Goal: Task Accomplishment & Management: Use online tool/utility

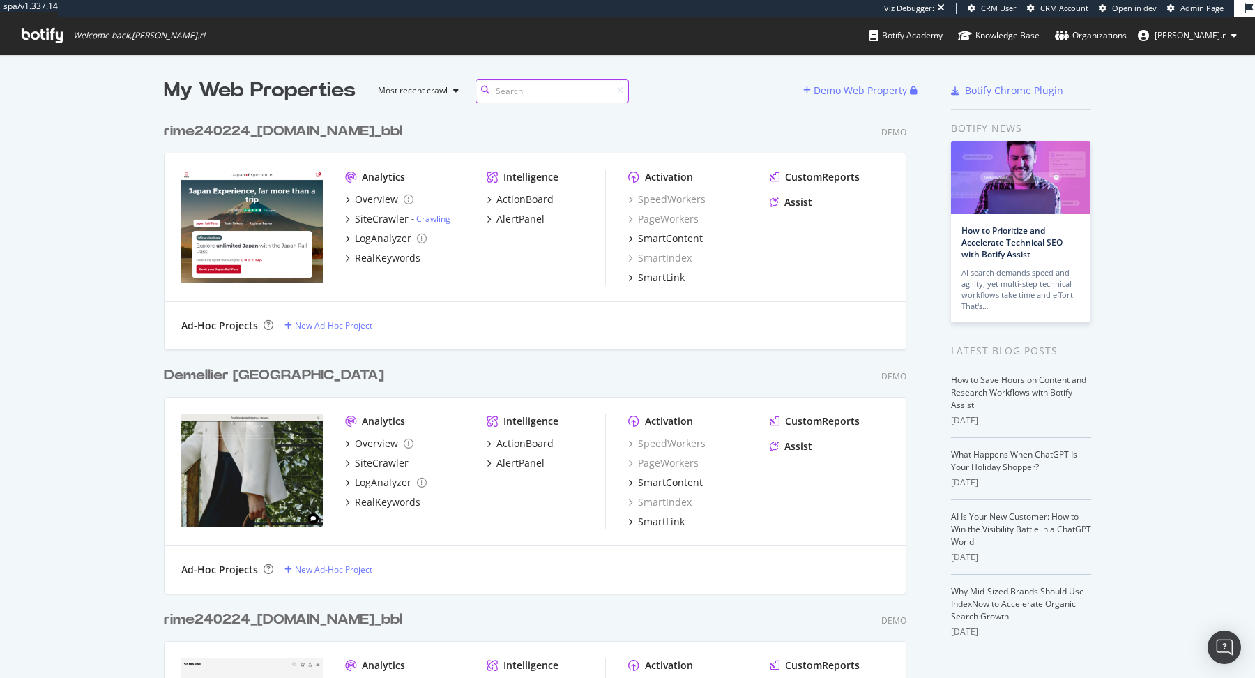
scroll to position [10684, 753]
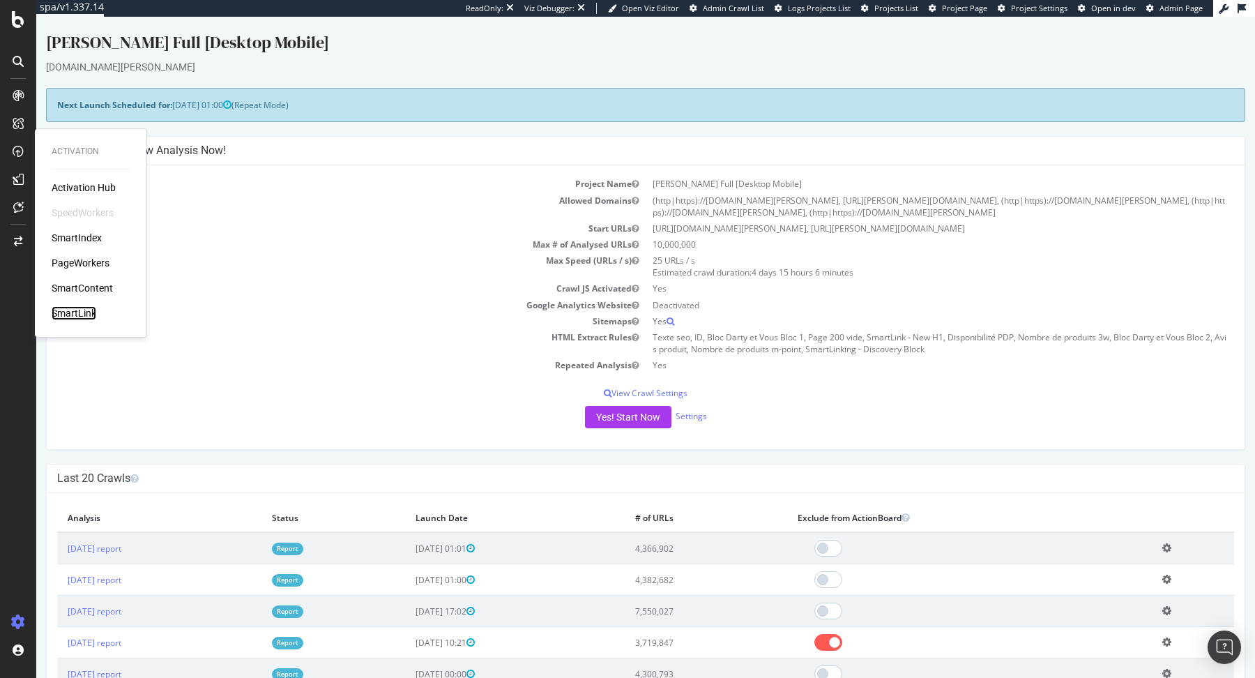
click at [81, 310] on div "SmartLink" at bounding box center [74, 313] width 45 height 14
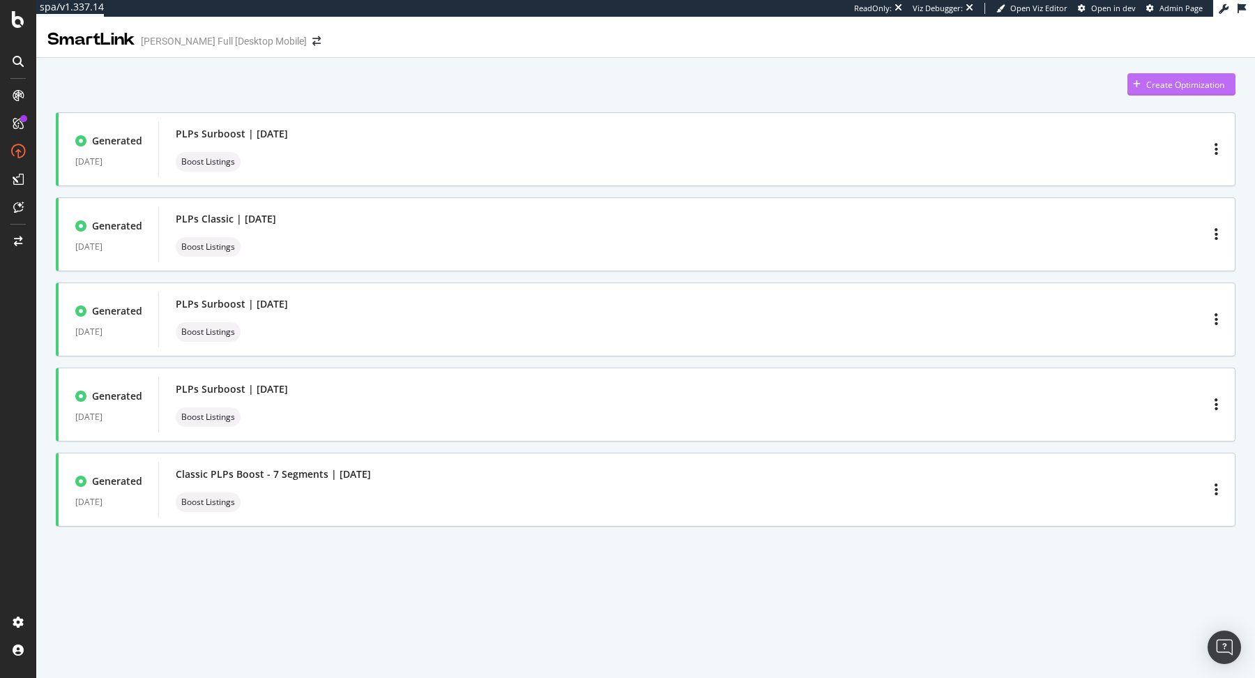
click at [1170, 84] on div "Create Optimization" at bounding box center [1185, 85] width 78 height 12
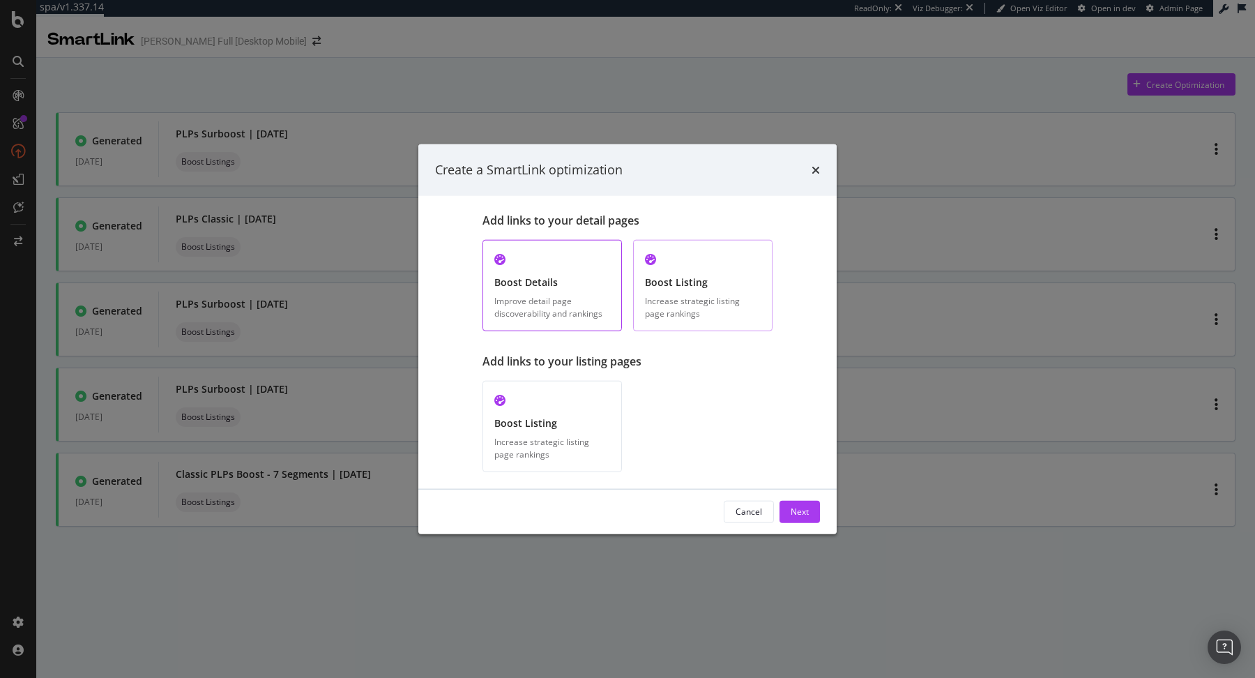
click at [689, 312] on div "Increase strategic listing page rankings" at bounding box center [703, 307] width 116 height 24
click at [796, 517] on div "Next" at bounding box center [800, 511] width 18 height 21
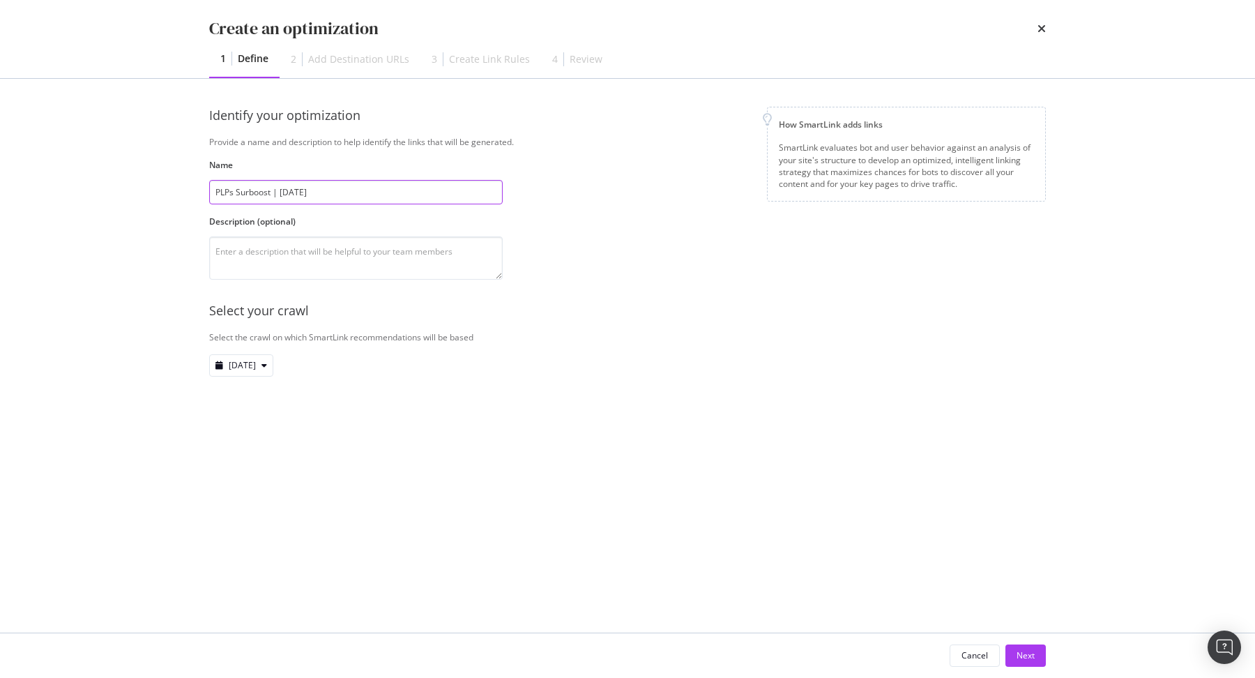
type input "PLPs Surboost | September 2025"
click at [586, 383] on div "Identify your optimization Provide a name and description to help identify the …" at bounding box center [627, 256] width 837 height 298
click at [1018, 656] on div "Next" at bounding box center [1026, 655] width 18 height 12
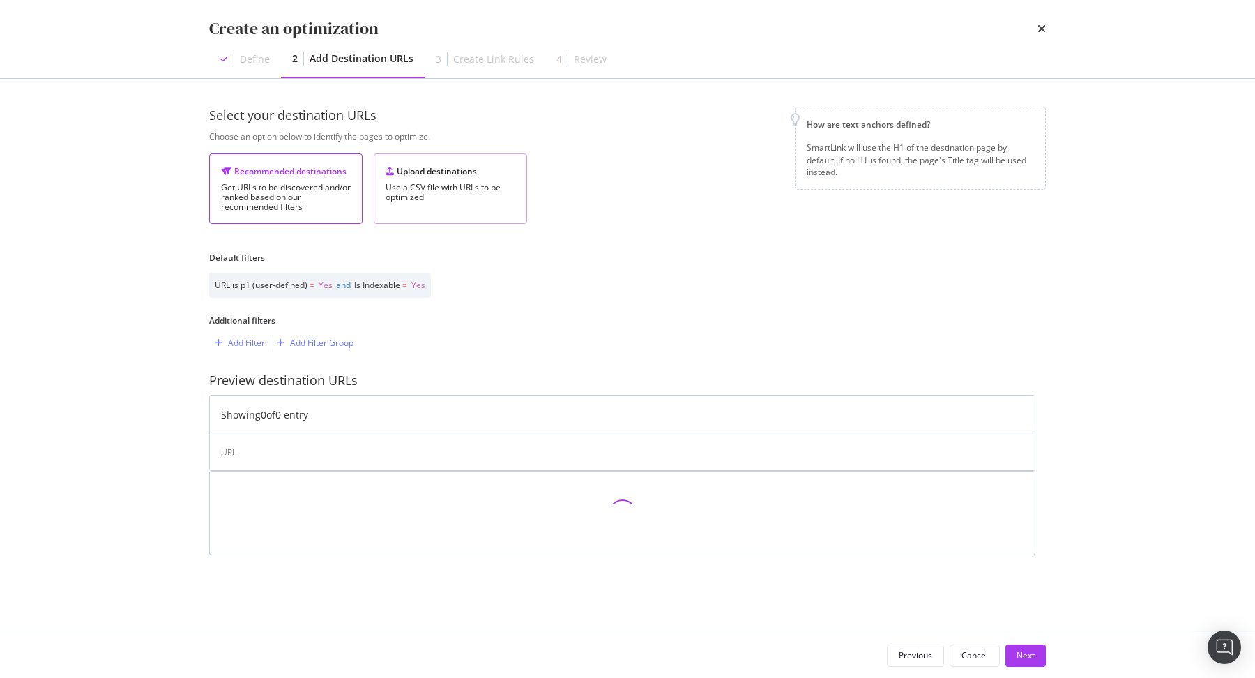
click at [416, 192] on div "Use a CSV file with URLs to be optimized" at bounding box center [451, 193] width 130 height 20
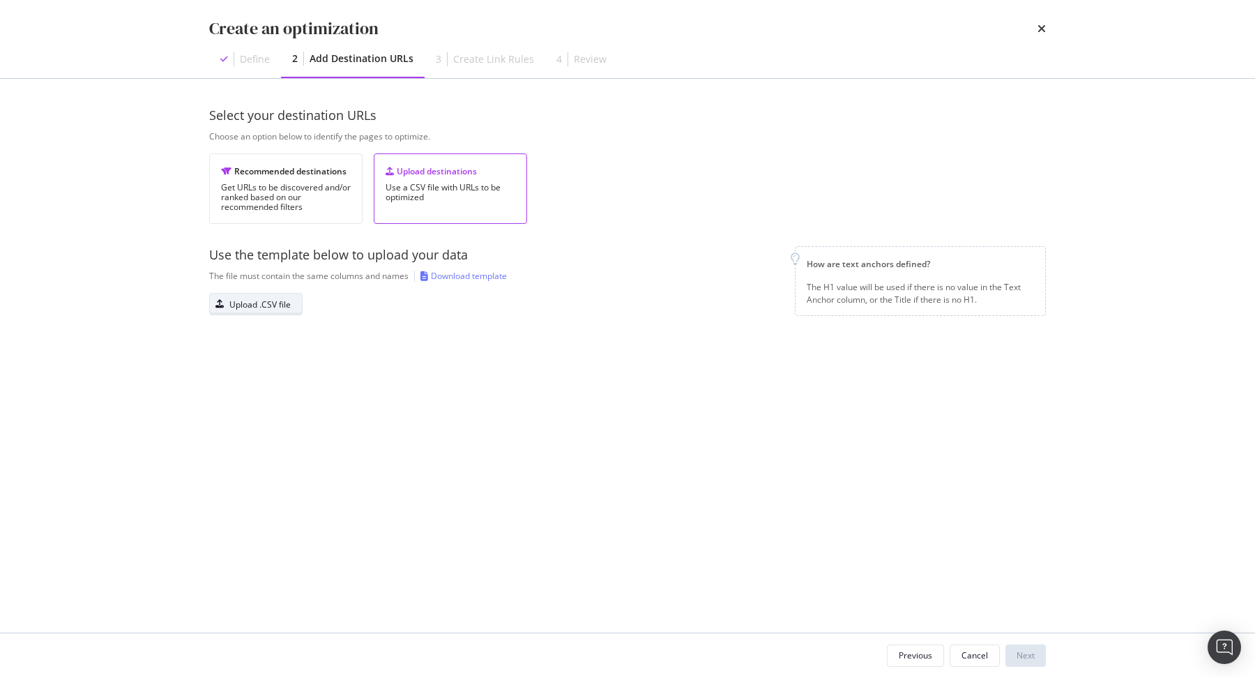
click at [280, 304] on div "Upload .CSV file" at bounding box center [259, 304] width 61 height 12
click at [932, 654] on div "Previous" at bounding box center [915, 655] width 33 height 12
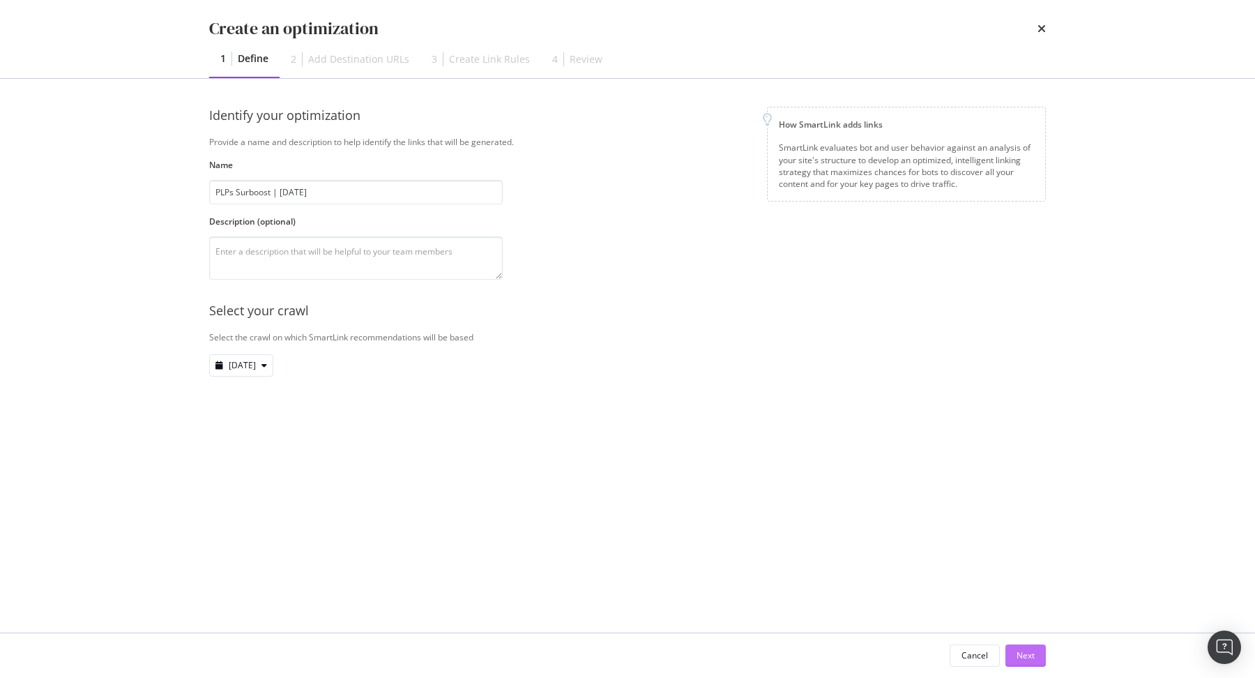
click at [1035, 661] on button "Next" at bounding box center [1026, 655] width 40 height 22
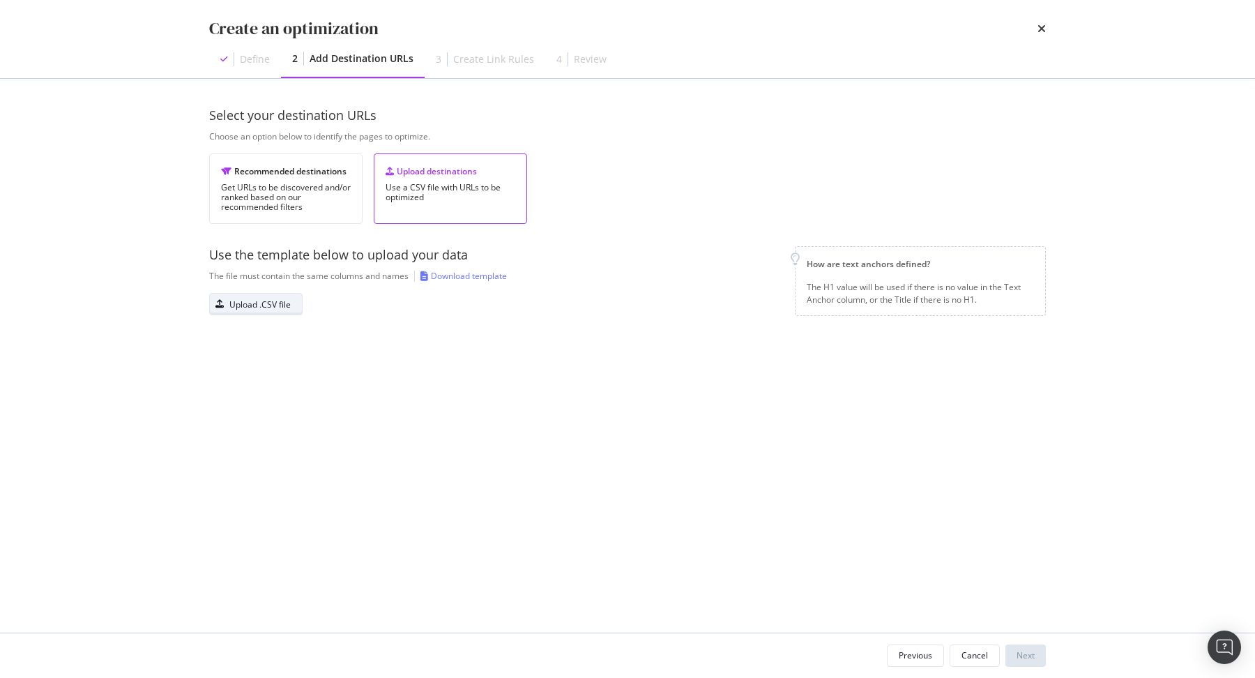
click at [248, 300] on div "Upload .CSV file" at bounding box center [259, 304] width 61 height 12
click at [1025, 651] on div "Next" at bounding box center [1026, 655] width 18 height 12
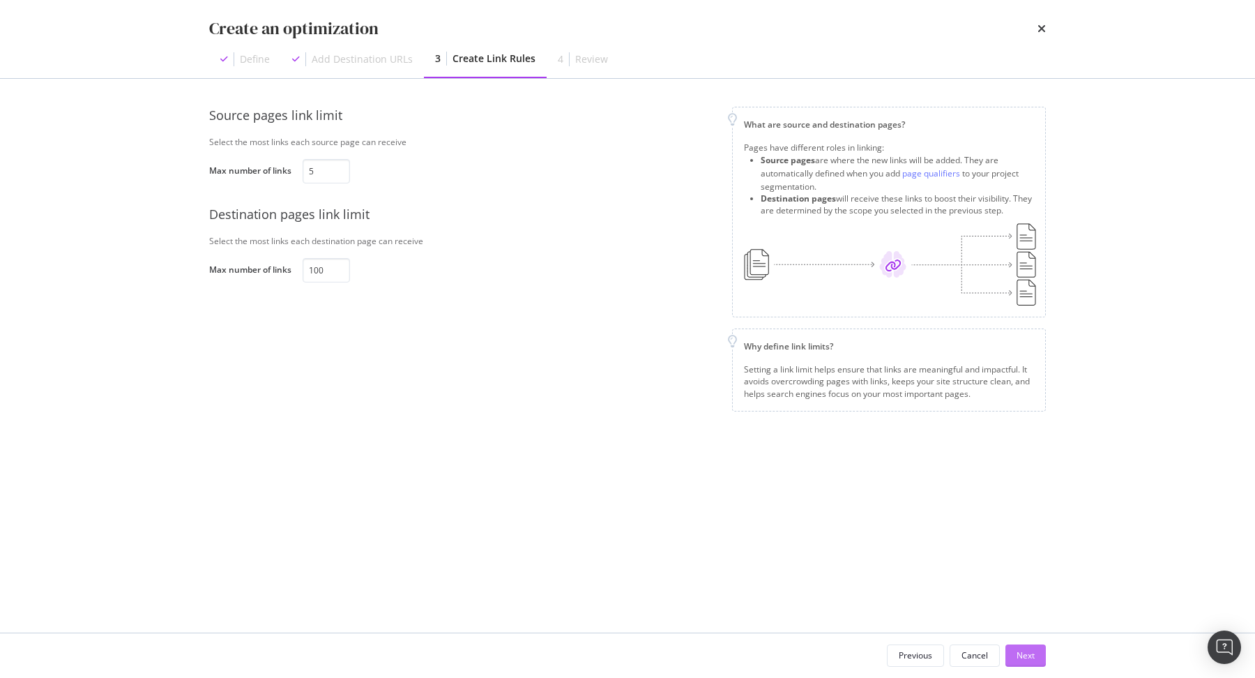
click at [1033, 645] on div "Next" at bounding box center [1026, 655] width 18 height 21
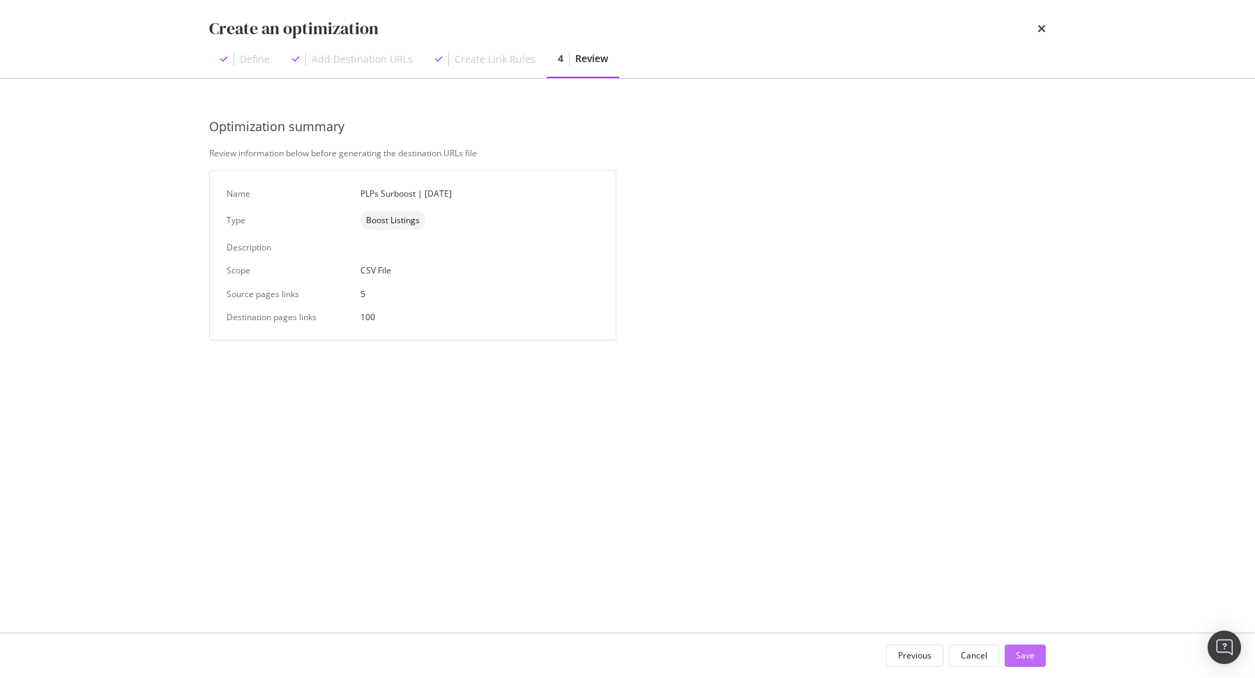
click at [1033, 645] on div "Save" at bounding box center [1025, 655] width 19 height 21
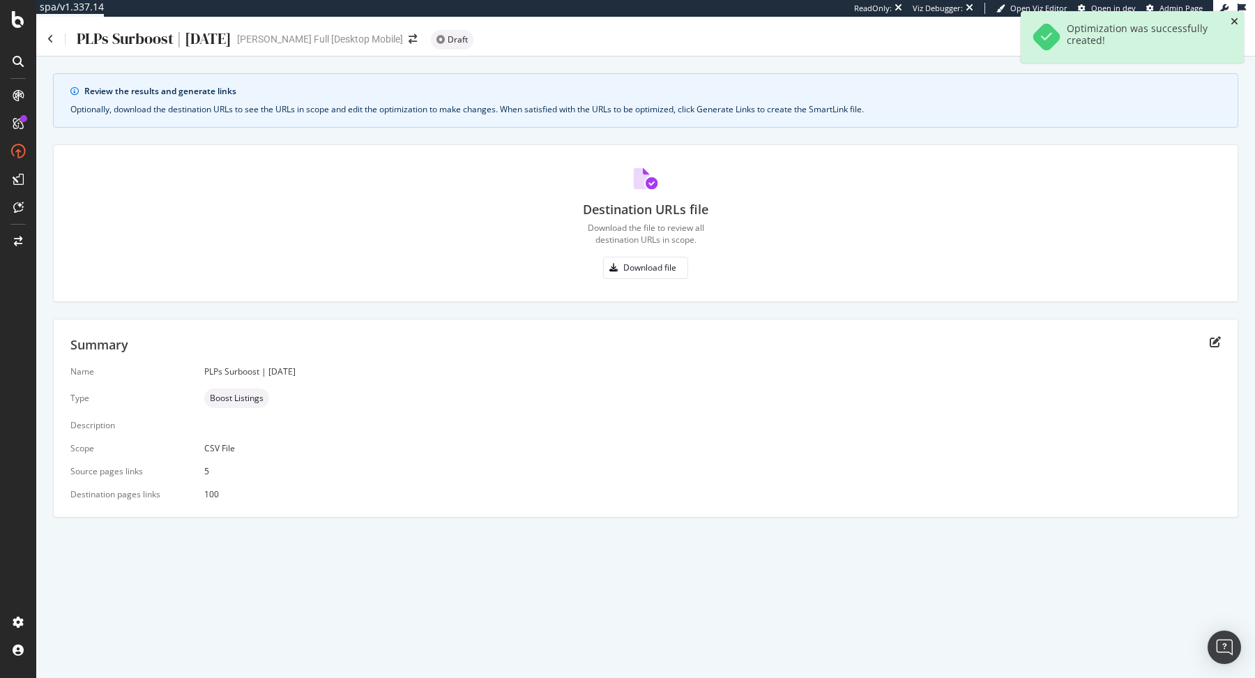
click at [1235, 22] on icon "close toast" at bounding box center [1235, 22] width 8 height 10
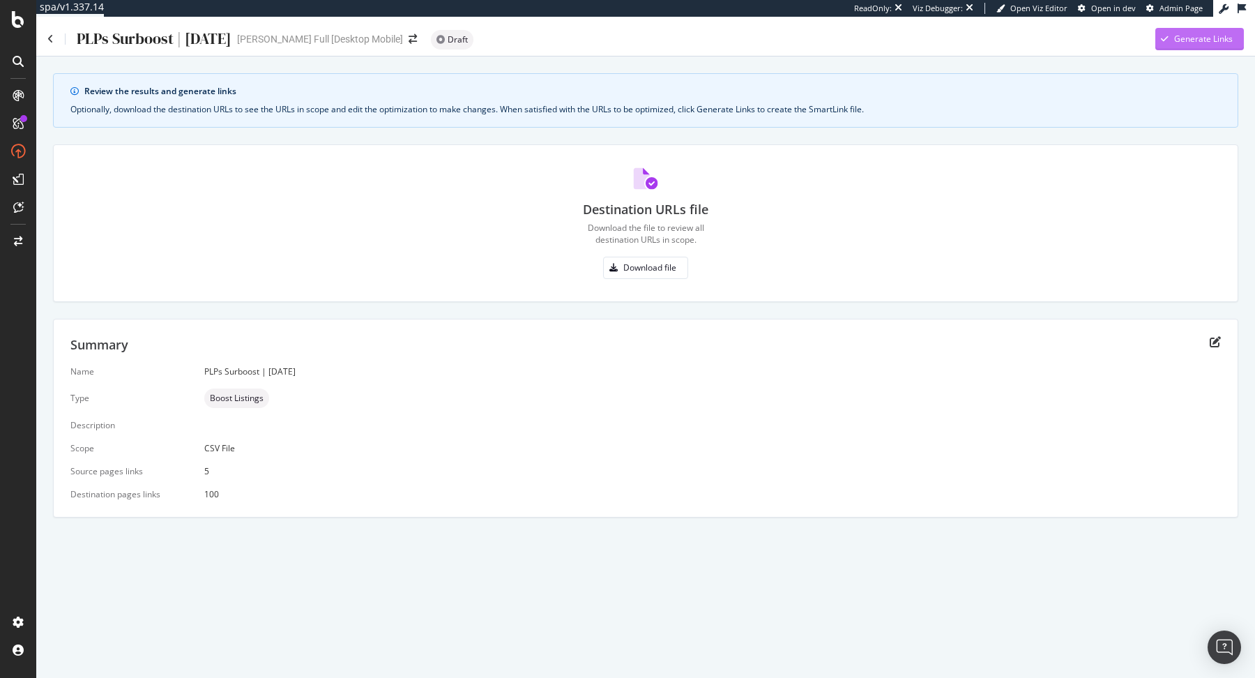
click at [1207, 38] on div "Generate Links" at bounding box center [1203, 39] width 59 height 12
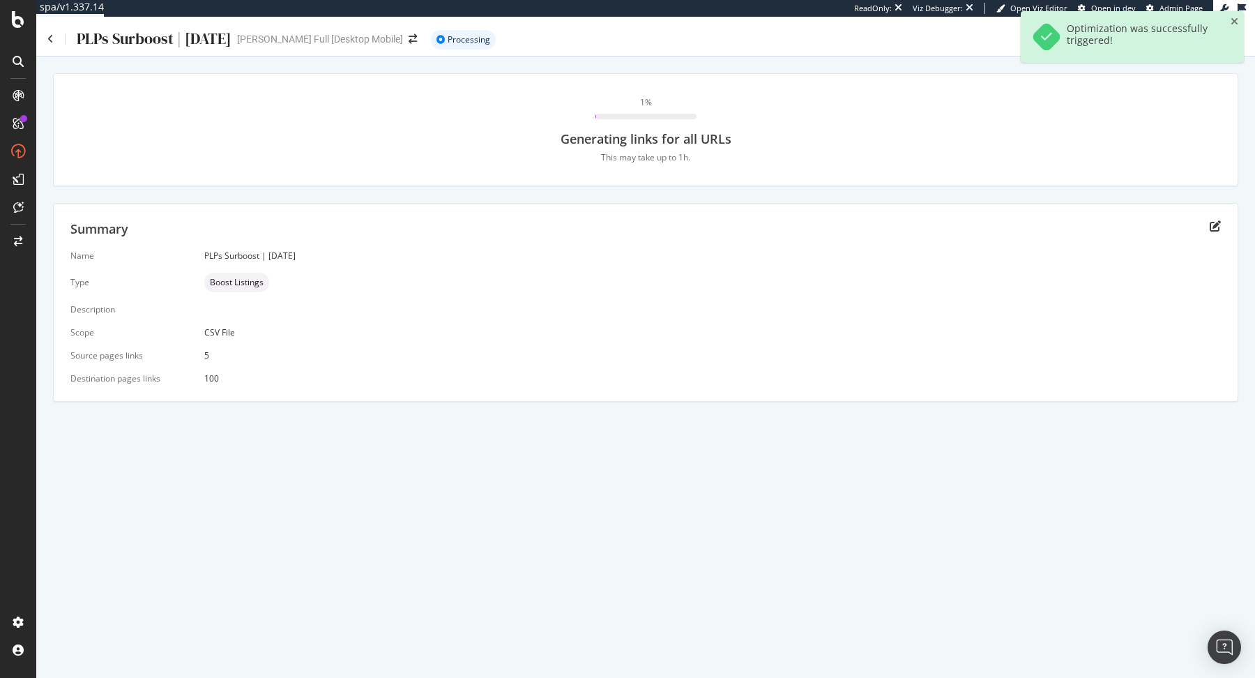
drag, startPoint x: 75, startPoint y: 38, endPoint x: 292, endPoint y: 36, distance: 217.6
click at [232, 36] on div "PLPs Surboost | September 2025" at bounding box center [139, 39] width 184 height 22
copy div "PLPs Surboost | September 2025"
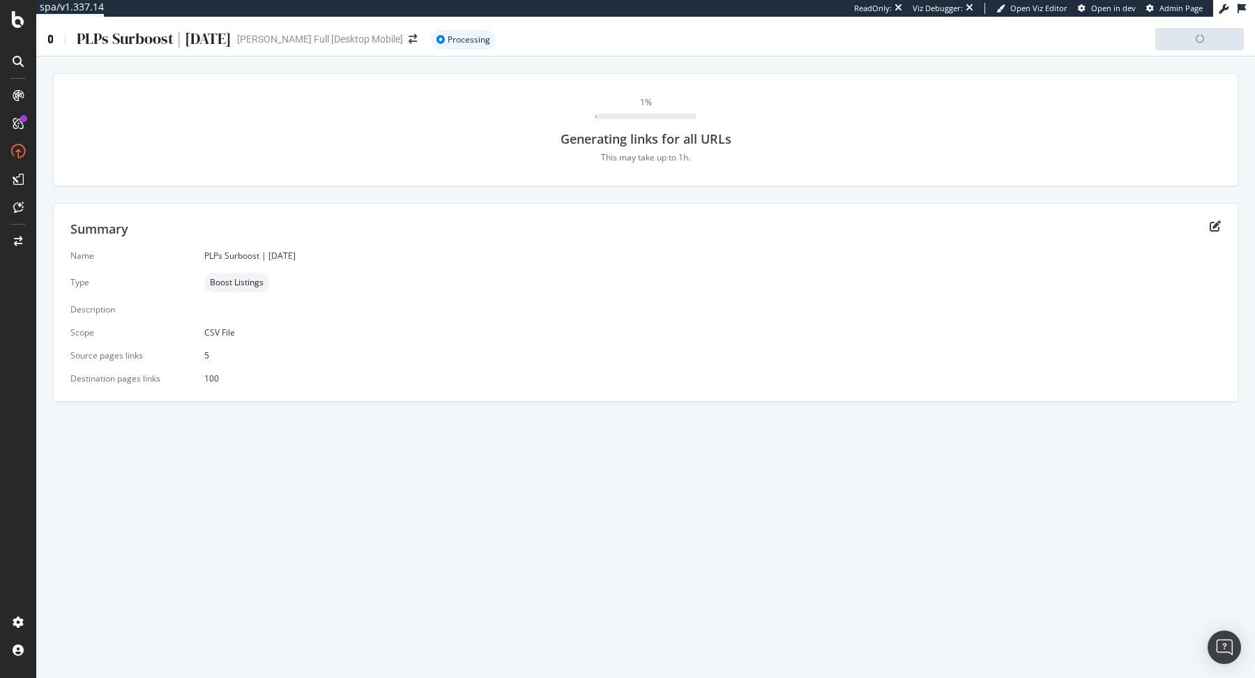
click at [52, 42] on icon at bounding box center [50, 39] width 6 height 10
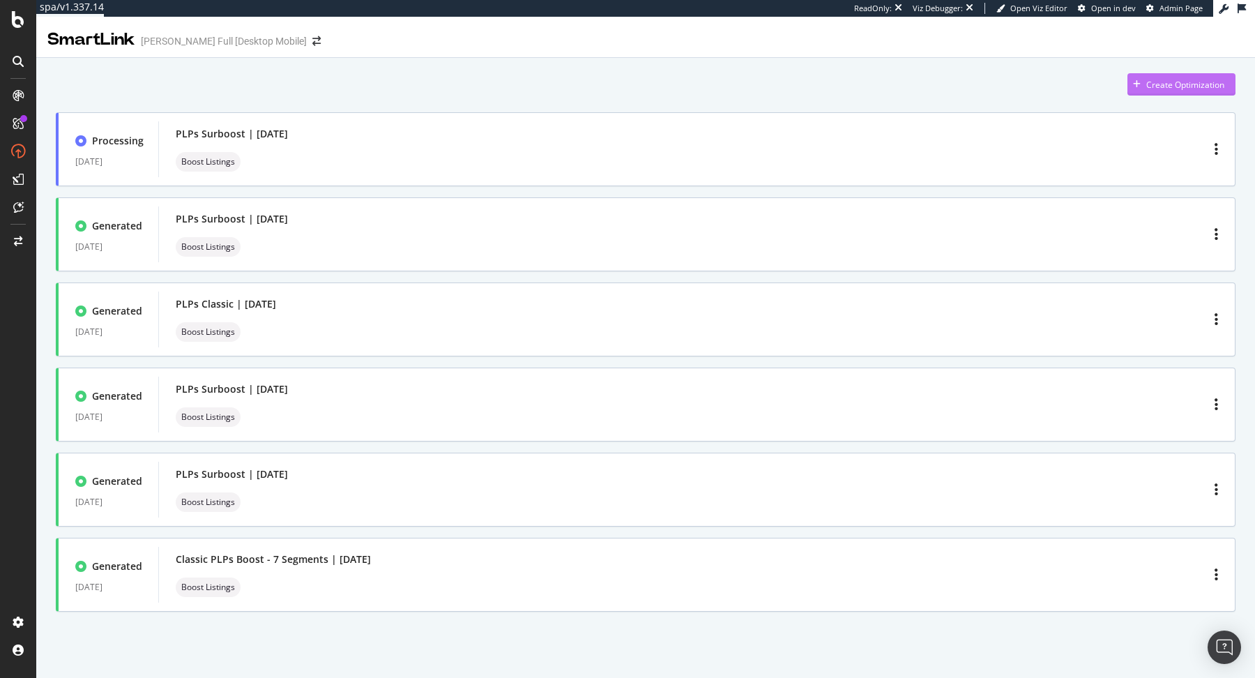
click at [1168, 86] on div "Create Optimization" at bounding box center [1185, 85] width 78 height 12
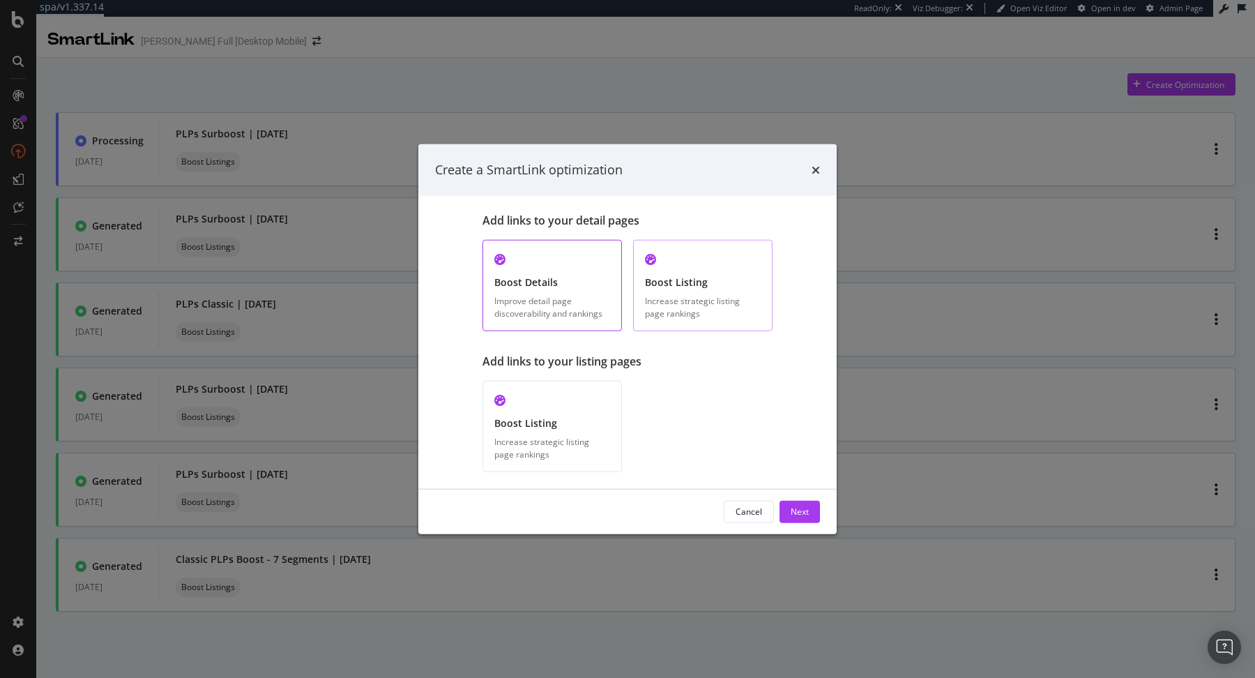
click at [715, 297] on div "Increase strategic listing page rankings" at bounding box center [703, 307] width 116 height 24
click at [801, 501] on div "Next" at bounding box center [800, 511] width 18 height 21
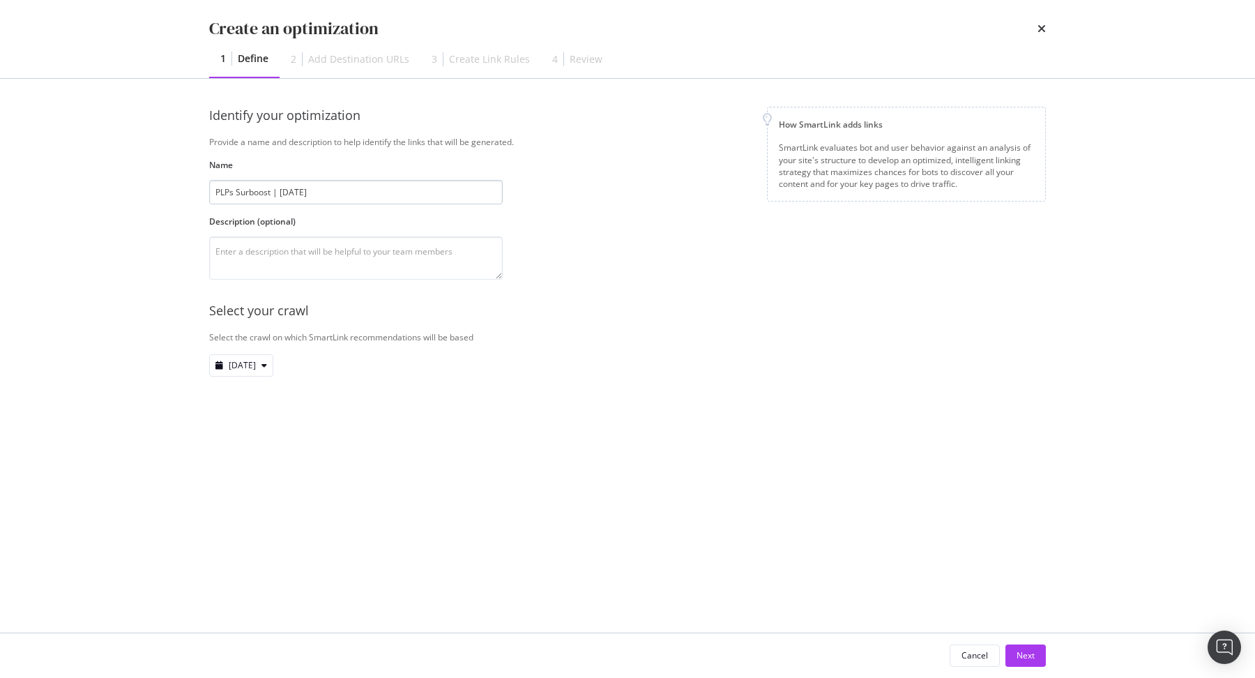
click at [258, 186] on input "PLPs Surboost | September 2025" at bounding box center [356, 192] width 294 height 24
type input "PLPs Classic | September 2025"
click at [1036, 662] on button "Next" at bounding box center [1026, 655] width 40 height 22
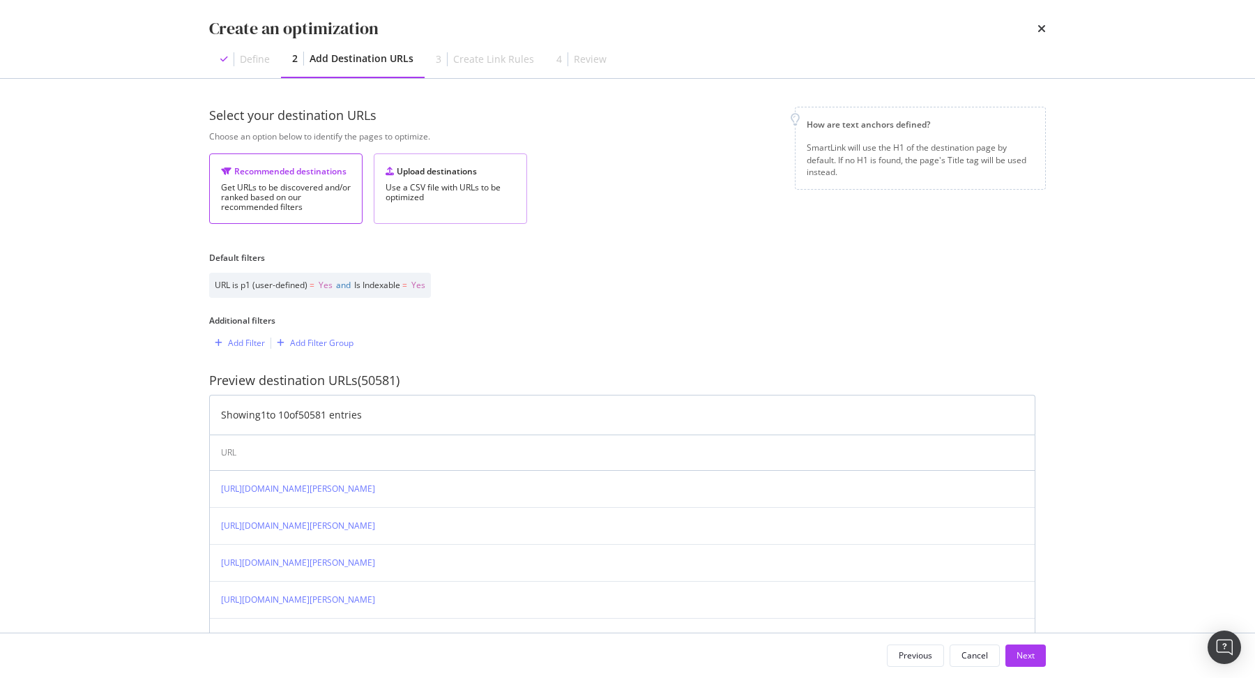
click at [524, 217] on div "Upload destinations Use a CSV file with URLs to be optimized" at bounding box center [450, 188] width 153 height 70
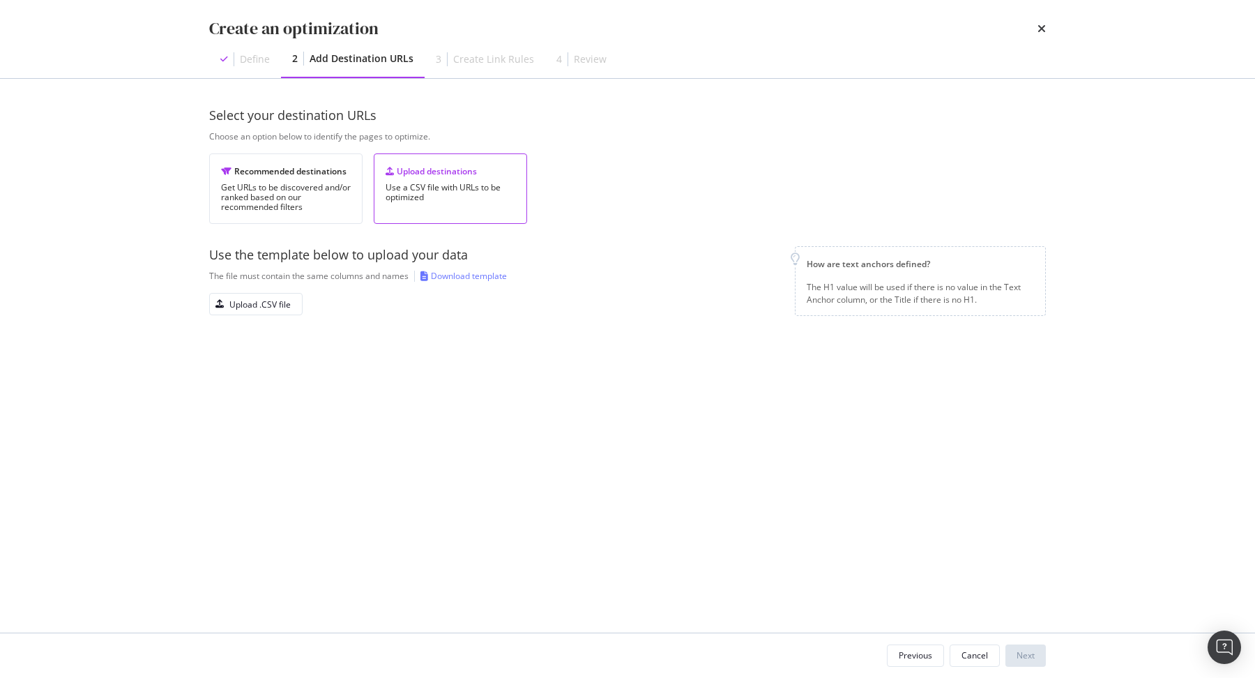
click at [259, 287] on div "Use the template below to upload your data The file must contain the same colum…" at bounding box center [496, 281] width 575 height 70
click at [256, 289] on div "Use the template below to upload your data The file must contain the same colum…" at bounding box center [496, 281] width 575 height 70
click at [250, 298] on div "Upload .CSV file" at bounding box center [259, 304] width 61 height 12
click at [1035, 656] on button "Next" at bounding box center [1026, 655] width 40 height 22
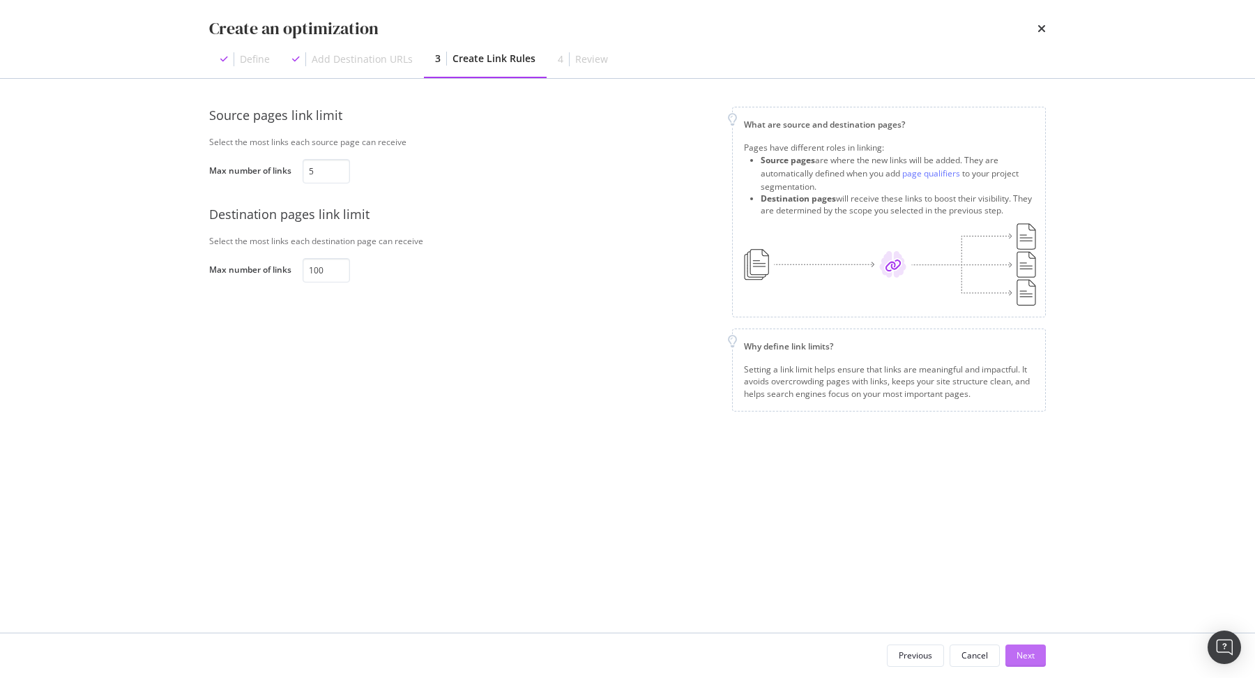
click at [1035, 656] on button "Next" at bounding box center [1026, 655] width 40 height 22
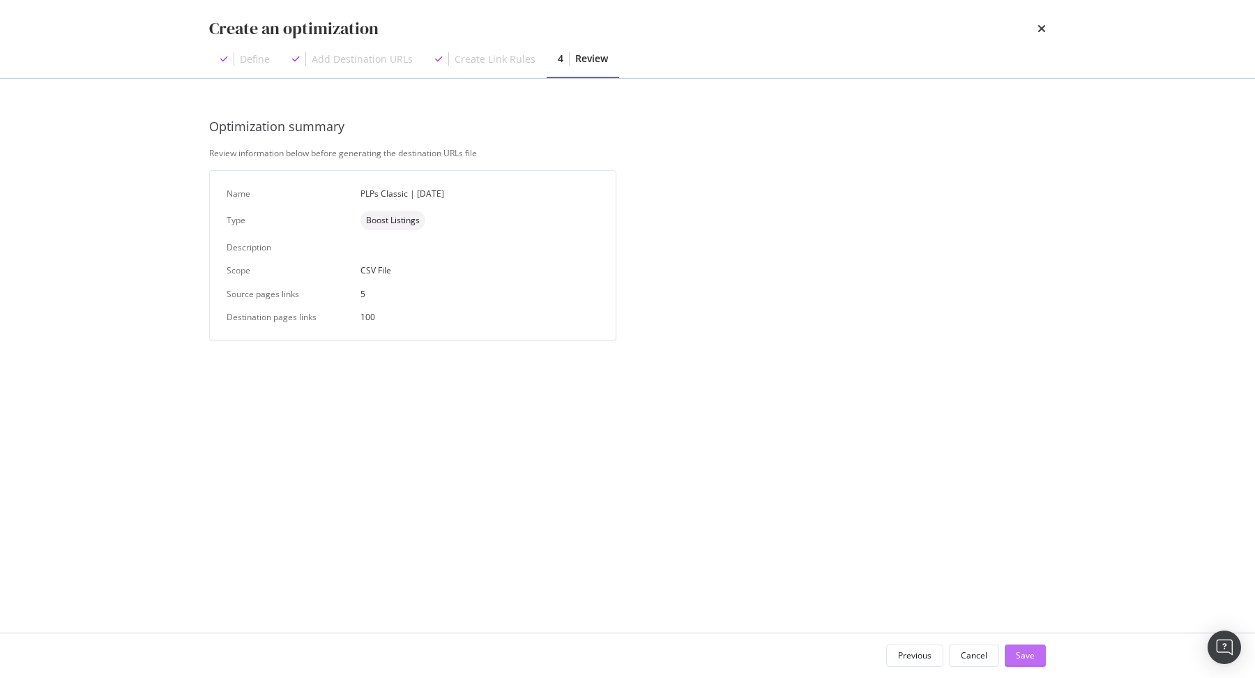
click at [1035, 656] on button "Save" at bounding box center [1025, 655] width 41 height 22
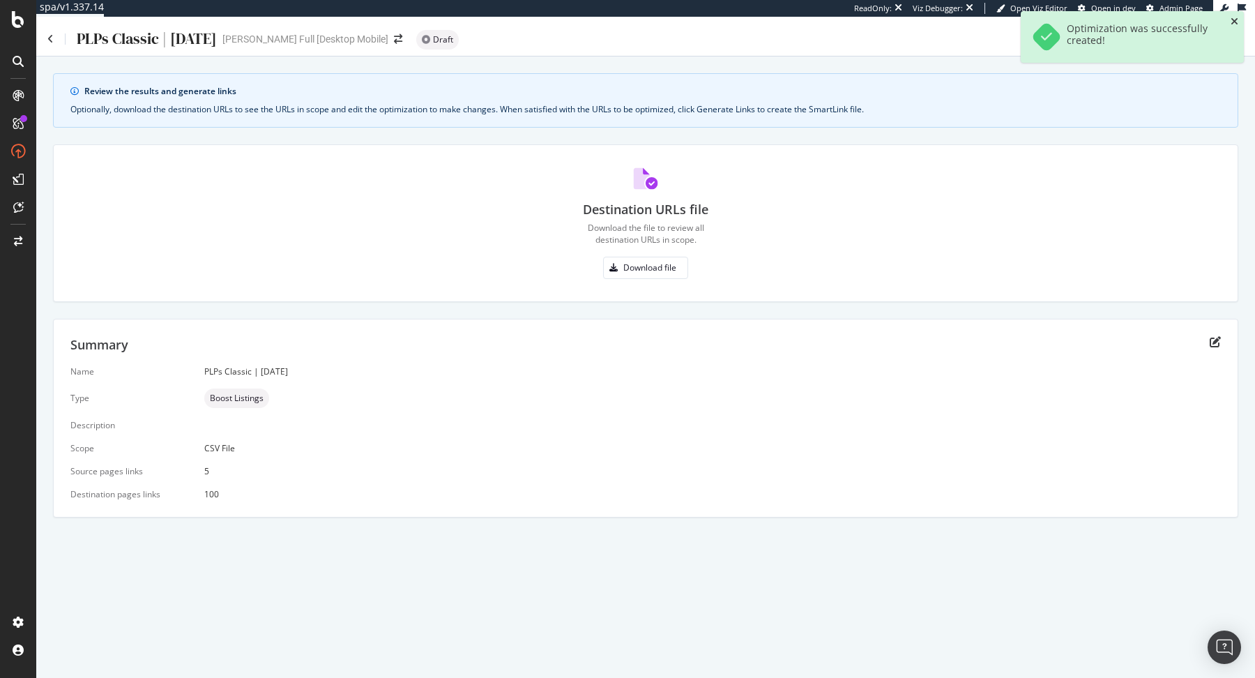
click at [1236, 20] on icon "close toast" at bounding box center [1235, 22] width 8 height 10
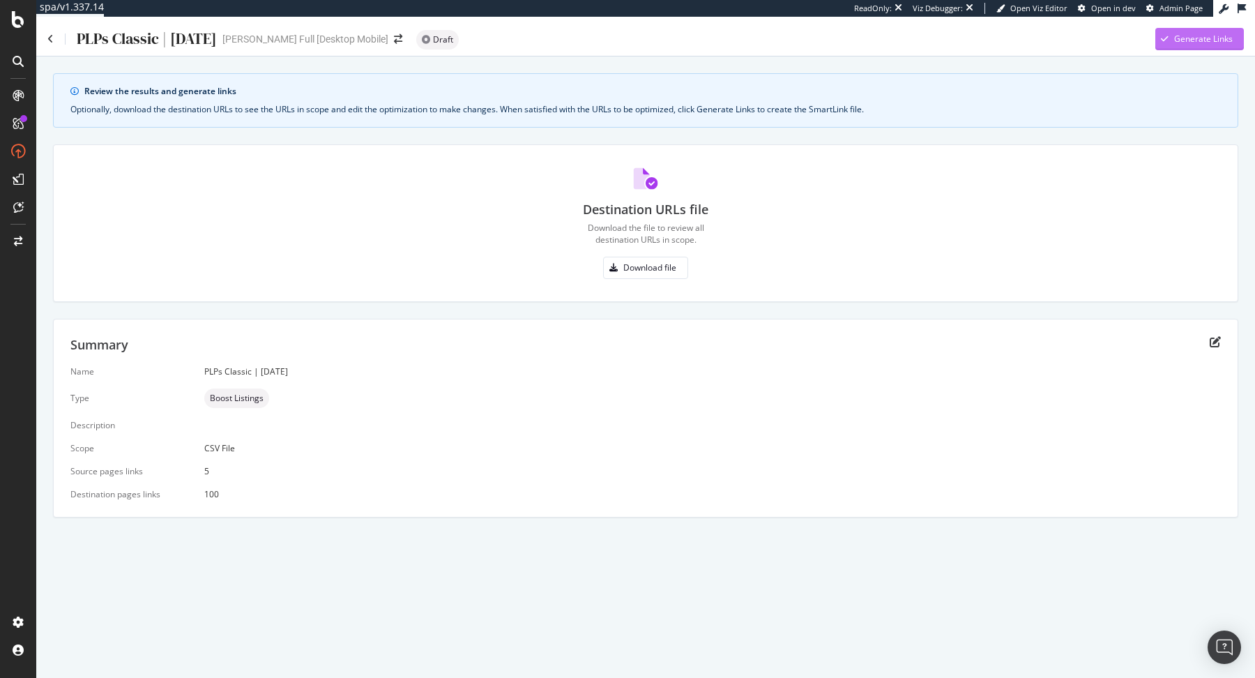
click at [1227, 31] on div "Generate Links" at bounding box center [1194, 39] width 77 height 21
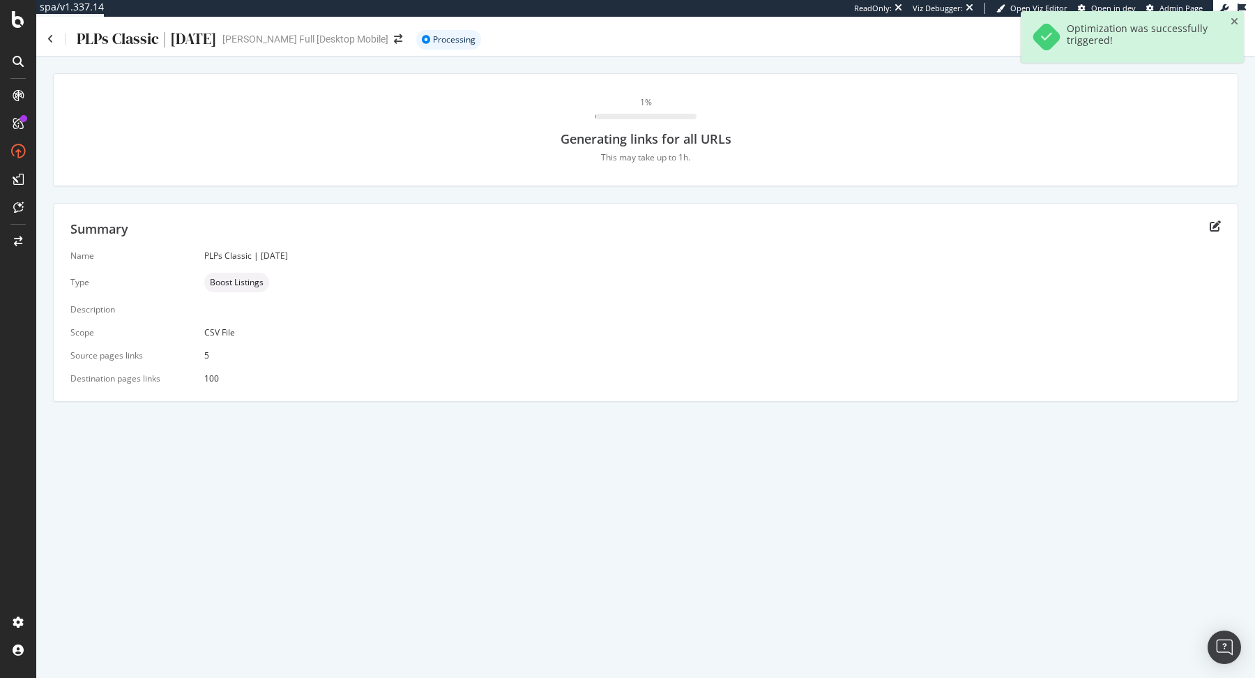
click at [51, 45] on div "PLPs Classic | September 2025" at bounding box center [131, 39] width 169 height 22
click at [50, 38] on icon at bounding box center [50, 39] width 6 height 10
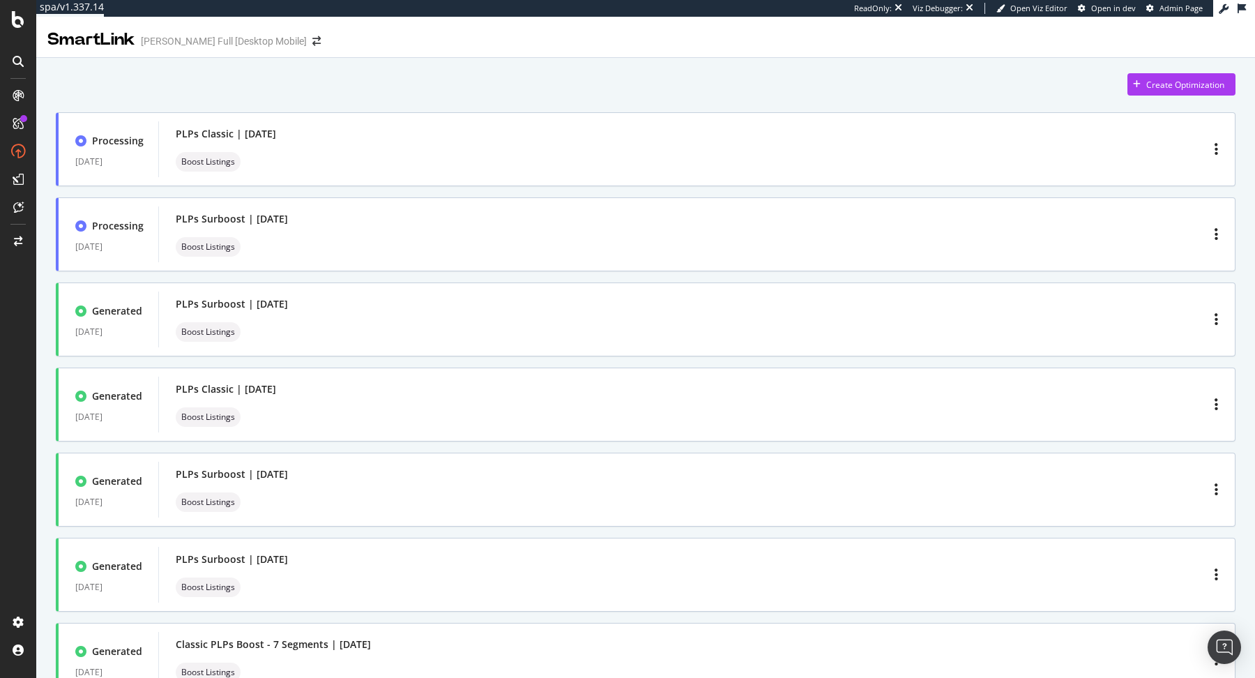
click at [351, 82] on div "Create Optimization" at bounding box center [646, 84] width 1180 height 22
